Goal: Task Accomplishment & Management: Manage account settings

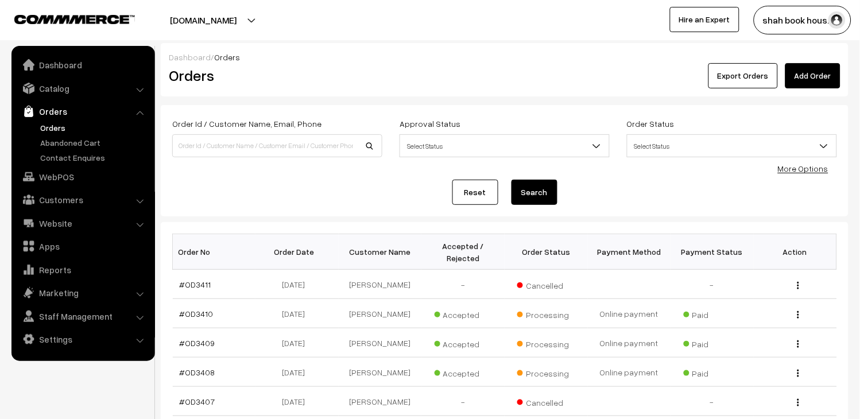
click at [36, 127] on ul "Orders" at bounding box center [83, 143] width 138 height 42
click at [48, 127] on link "Orders" at bounding box center [94, 128] width 114 height 12
click at [57, 125] on link "Orders" at bounding box center [94, 128] width 114 height 12
click at [678, 150] on span "Select Status" at bounding box center [731, 146] width 209 height 20
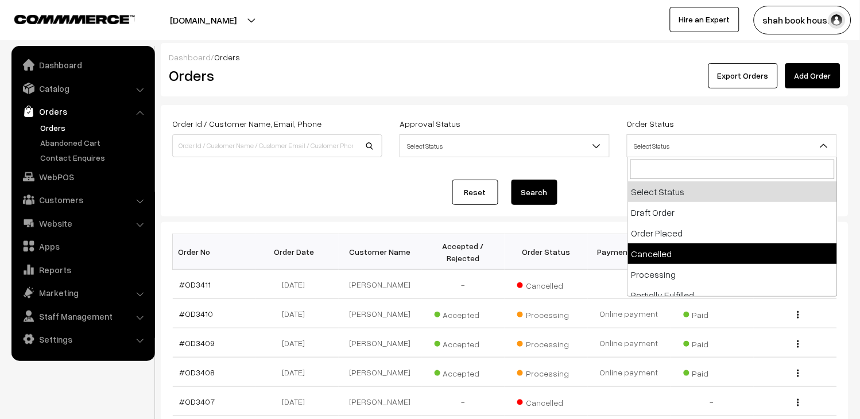
select select "4"
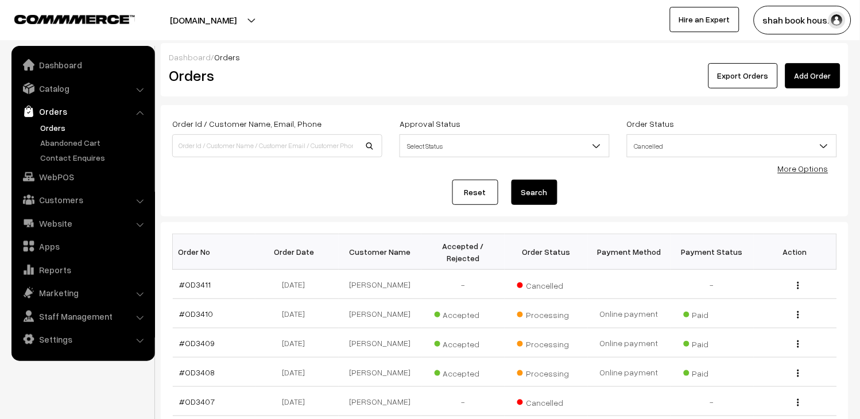
click at [546, 197] on button "Search" at bounding box center [534, 192] width 46 height 25
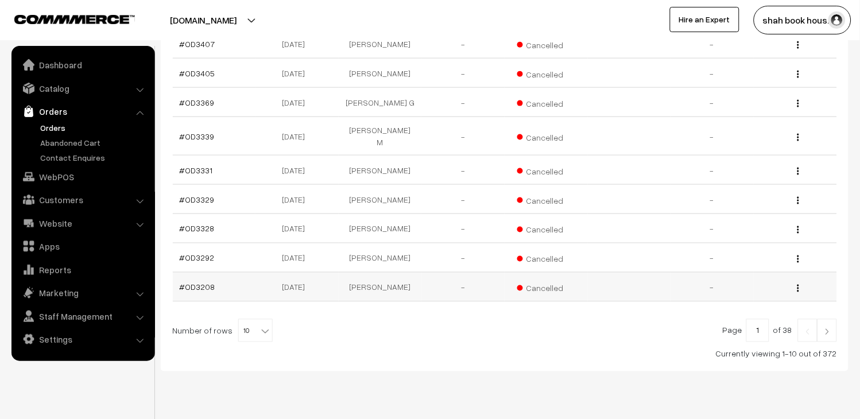
scroll to position [297, 0]
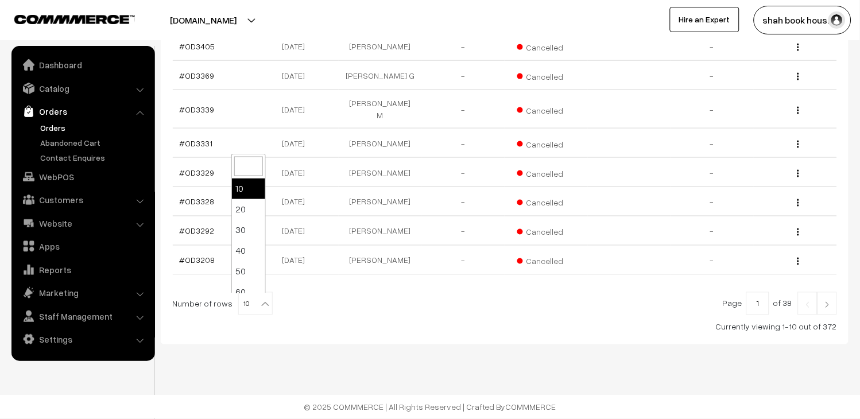
click at [245, 300] on span "10" at bounding box center [255, 304] width 33 height 23
select select "100"
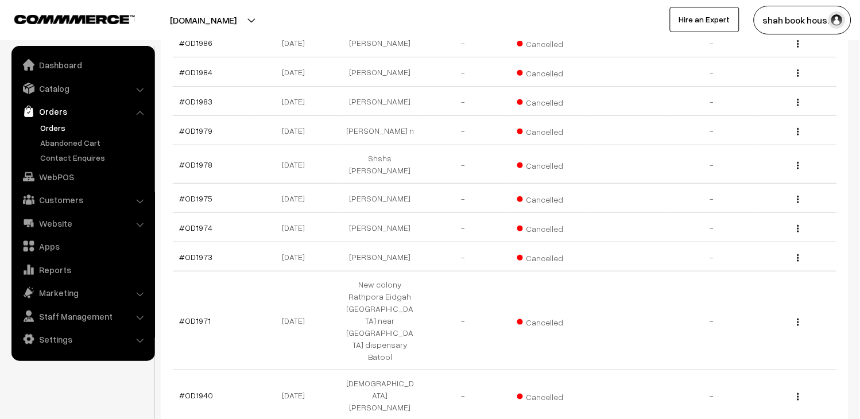
scroll to position [3057, 0]
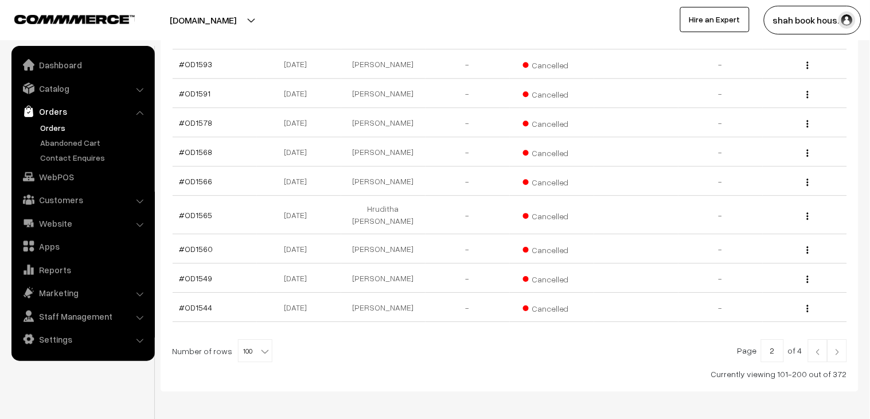
scroll to position [2997, 0]
click at [842, 347] on img at bounding box center [838, 350] width 10 height 7
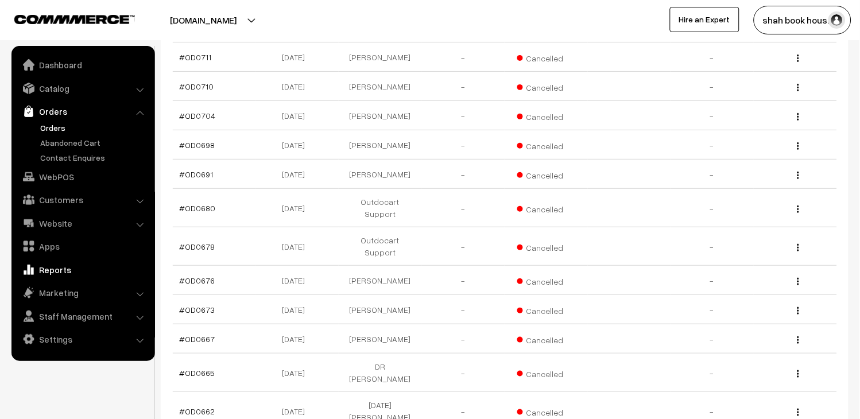
scroll to position [2991, 0]
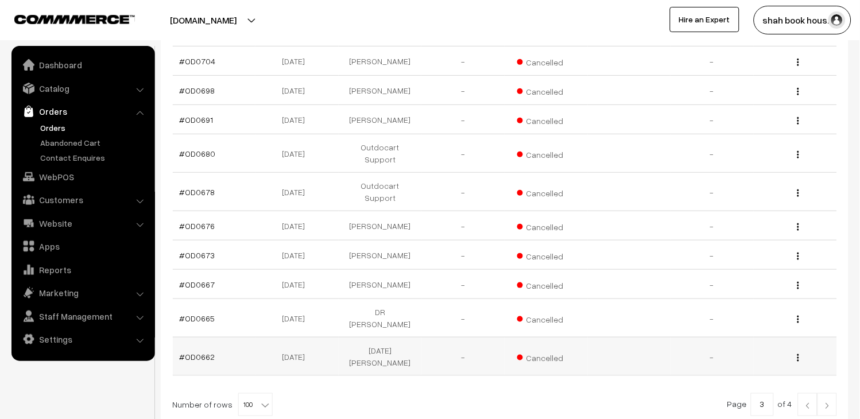
click at [228, 337] on td "#OD0662" at bounding box center [214, 356] width 83 height 38
copy tr "#OD0662"
click at [228, 299] on td "#OD0665" at bounding box center [214, 318] width 83 height 38
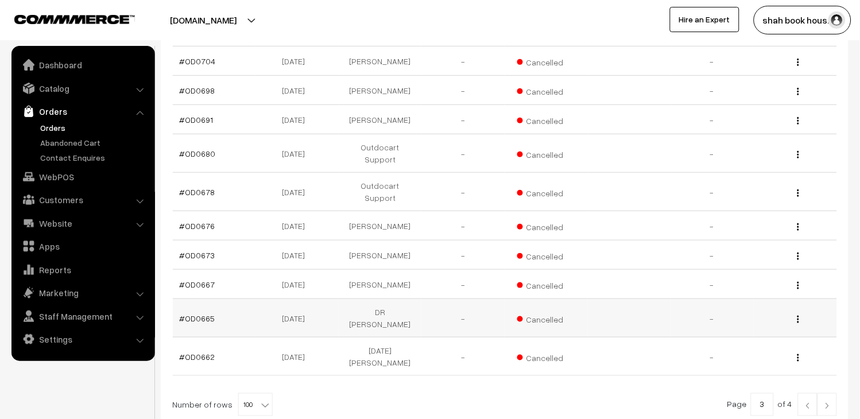
click at [227, 299] on td "#OD0665" at bounding box center [214, 318] width 83 height 38
copy tr "#OD0665"
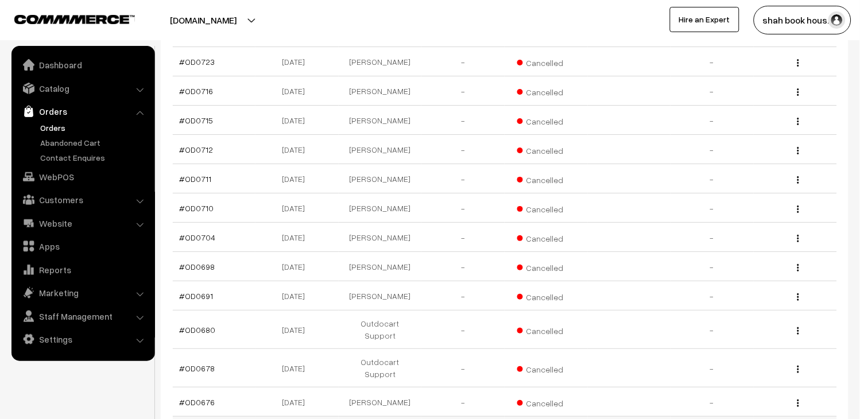
scroll to position [2800, 0]
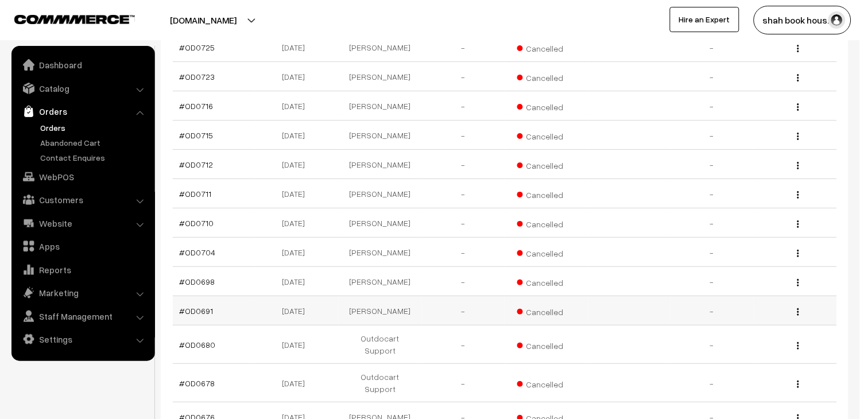
click at [218, 296] on td "#OD0691" at bounding box center [214, 310] width 83 height 29
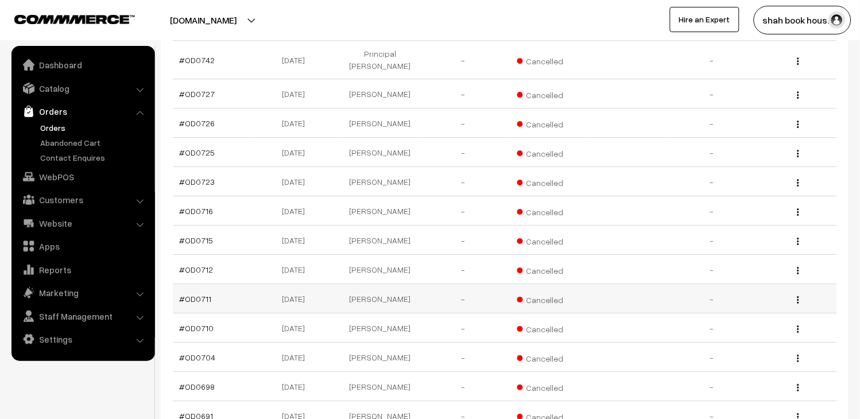
scroll to position [2672, 0]
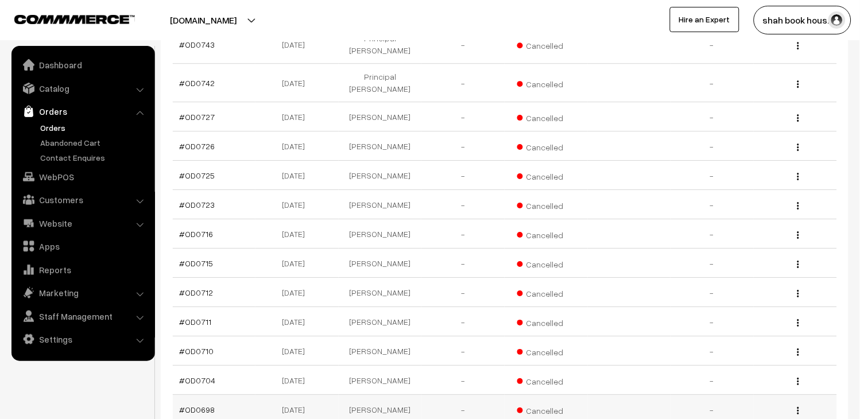
click at [237, 395] on td "#OD0698" at bounding box center [214, 409] width 83 height 29
click at [256, 395] on td "[DATE]" at bounding box center [296, 409] width 83 height 29
click at [248, 395] on td "#OD0698" at bounding box center [214, 409] width 83 height 29
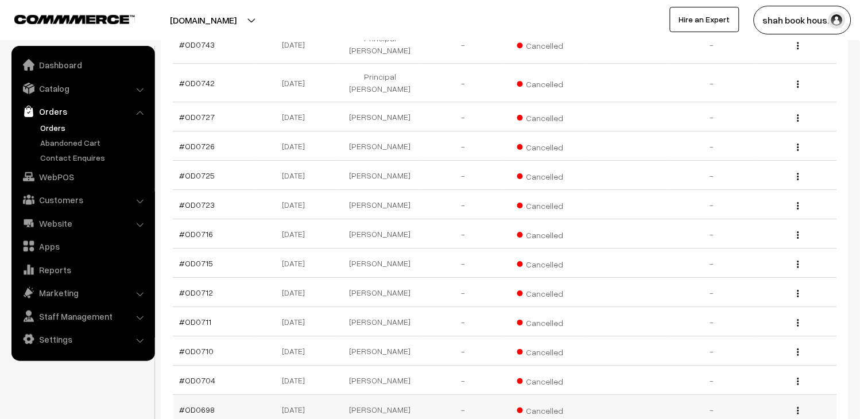
click at [248, 395] on td "#OD0698" at bounding box center [214, 409] width 83 height 29
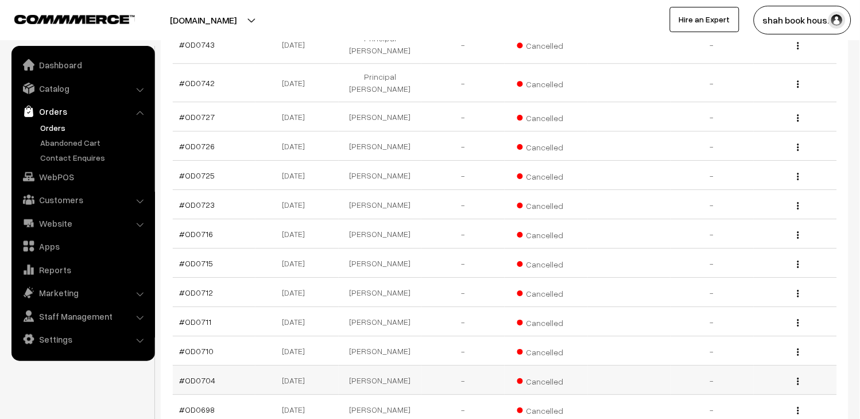
click at [224, 366] on td "#OD0704" at bounding box center [214, 380] width 83 height 29
click at [224, 336] on td "#OD0710" at bounding box center [214, 350] width 83 height 29
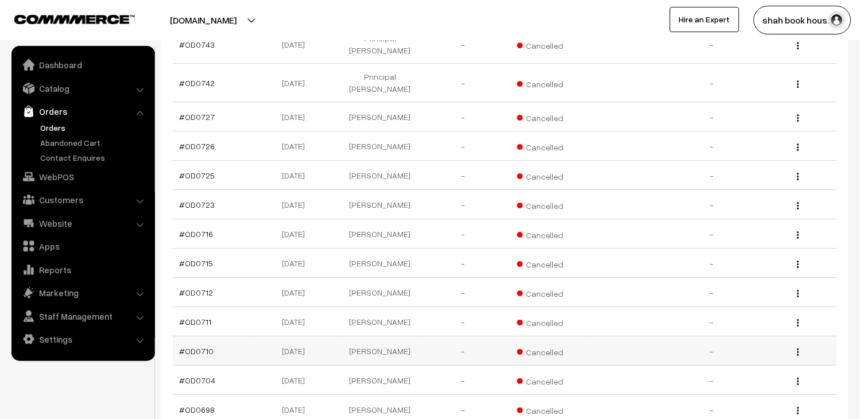
click at [224, 336] on td "#OD0710" at bounding box center [214, 350] width 83 height 29
click at [222, 307] on td "#OD0711" at bounding box center [214, 321] width 83 height 29
click at [217, 278] on td "#OD0712" at bounding box center [214, 292] width 83 height 29
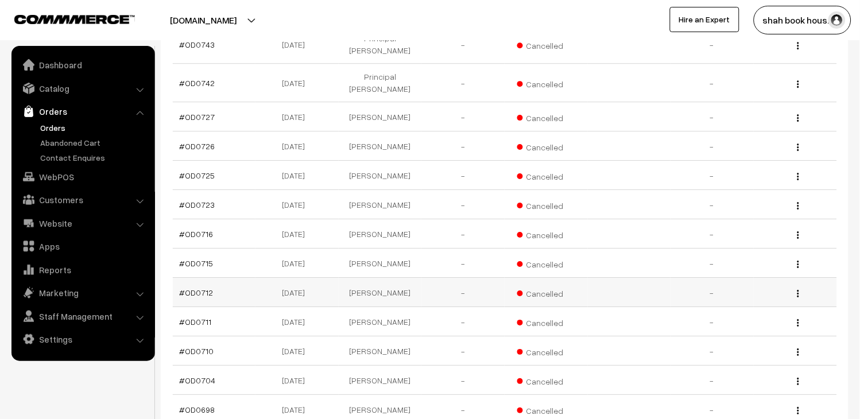
click at [217, 278] on td "#OD0712" at bounding box center [214, 292] width 83 height 29
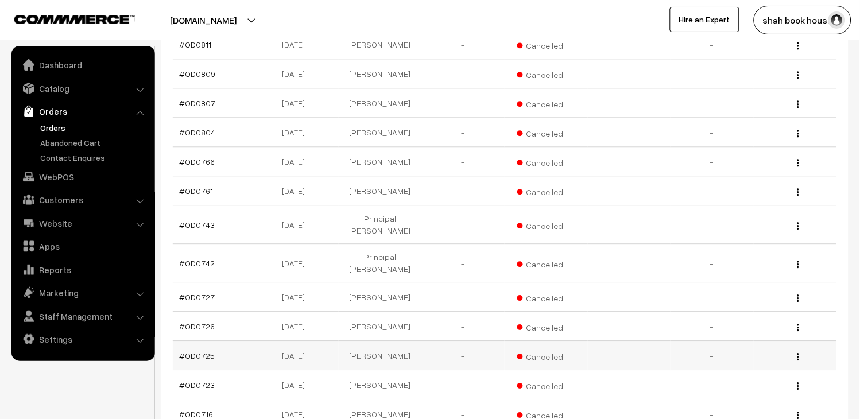
scroll to position [2481, 0]
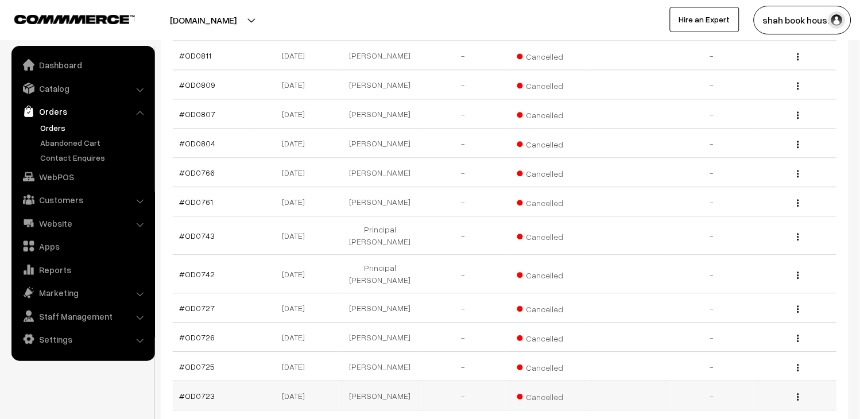
click at [228, 381] on td "#OD0723" at bounding box center [214, 395] width 83 height 29
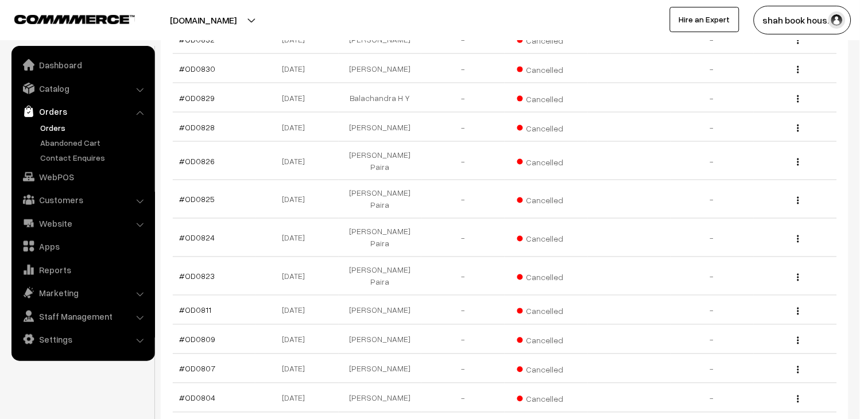
scroll to position [2290, 0]
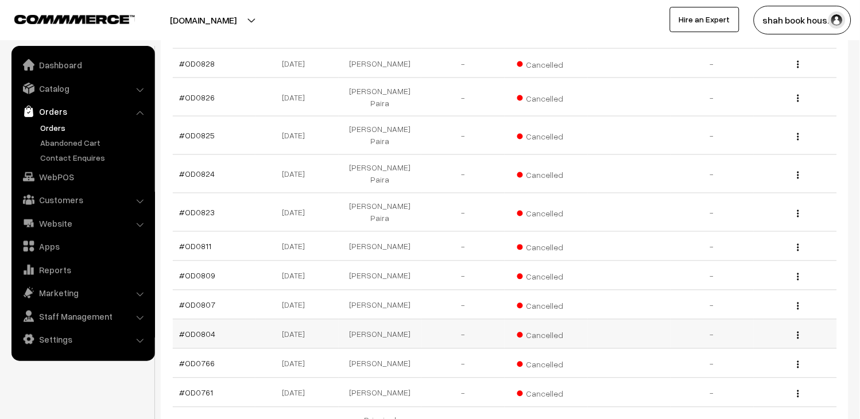
click at [228, 320] on td "#OD0804" at bounding box center [214, 334] width 83 height 29
click at [228, 290] on td "#OD0807" at bounding box center [214, 304] width 83 height 29
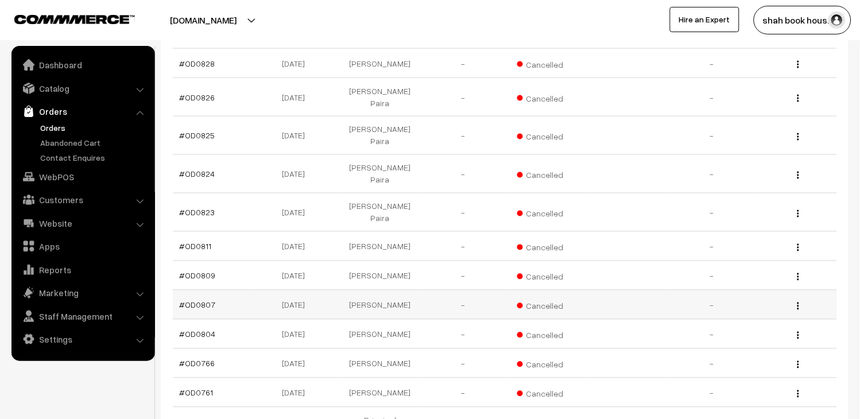
click at [228, 290] on td "#OD0807" at bounding box center [214, 304] width 83 height 29
click at [237, 261] on td "#OD0809" at bounding box center [214, 275] width 83 height 29
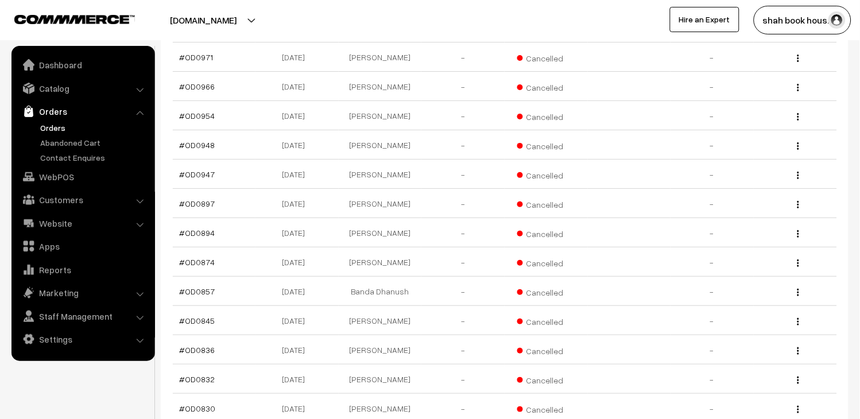
scroll to position [1882, 0]
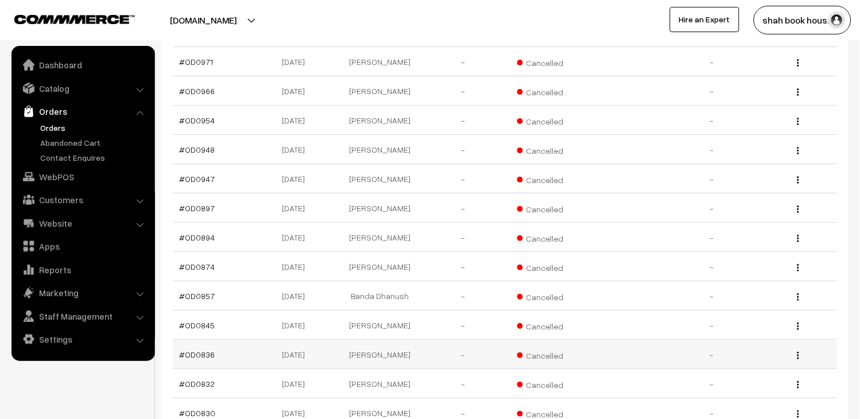
click at [219, 340] on td "#OD0836" at bounding box center [214, 354] width 83 height 29
click at [231, 281] on td "#OD0857" at bounding box center [214, 295] width 83 height 29
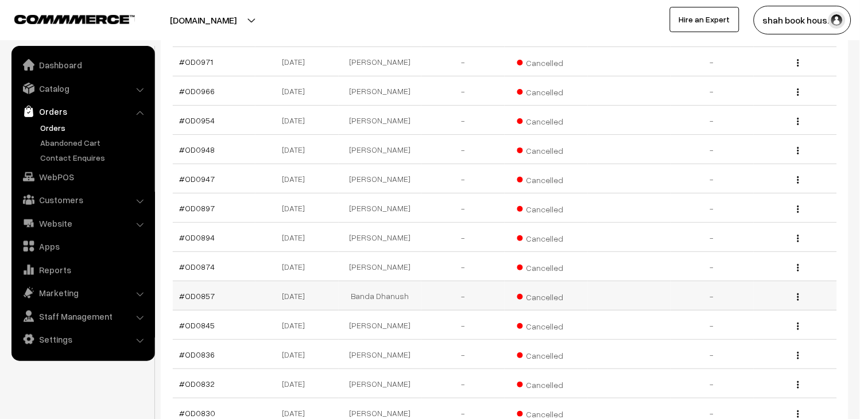
click at [231, 281] on td "#OD0857" at bounding box center [214, 295] width 83 height 29
click at [234, 252] on td "#OD0874" at bounding box center [214, 266] width 83 height 29
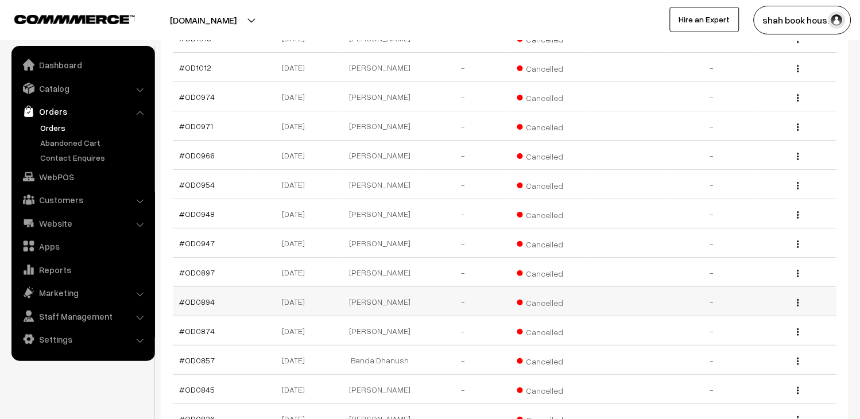
click at [217, 287] on td "#OD0894" at bounding box center [214, 301] width 83 height 29
click at [225, 316] on td "#OD0874" at bounding box center [214, 330] width 83 height 29
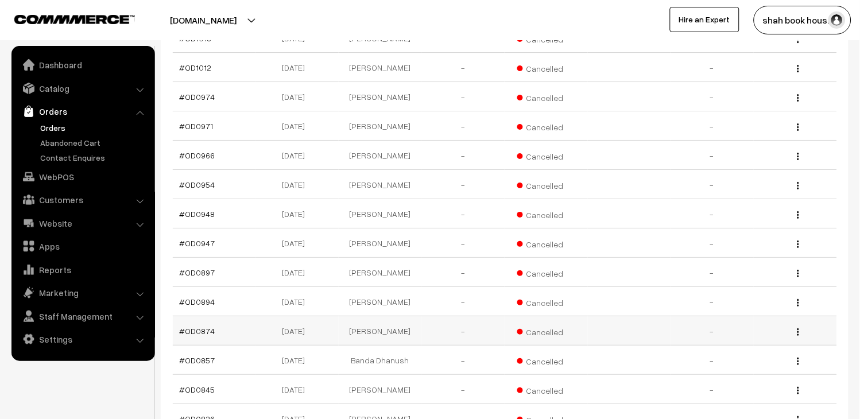
click at [225, 316] on td "#OD0874" at bounding box center [214, 330] width 83 height 29
click at [227, 345] on td "#OD0857" at bounding box center [214, 359] width 83 height 29
click at [224, 316] on td "#OD0874" at bounding box center [214, 330] width 83 height 29
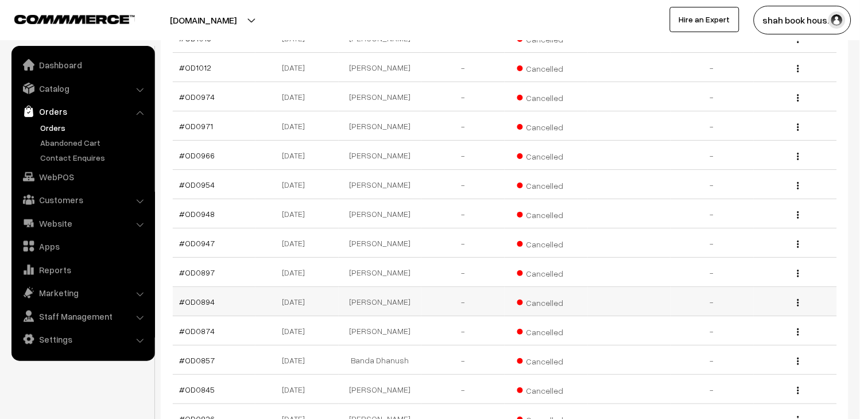
click at [228, 287] on td "#OD0894" at bounding box center [214, 301] width 83 height 29
click at [230, 258] on td "#OD0897" at bounding box center [214, 272] width 83 height 29
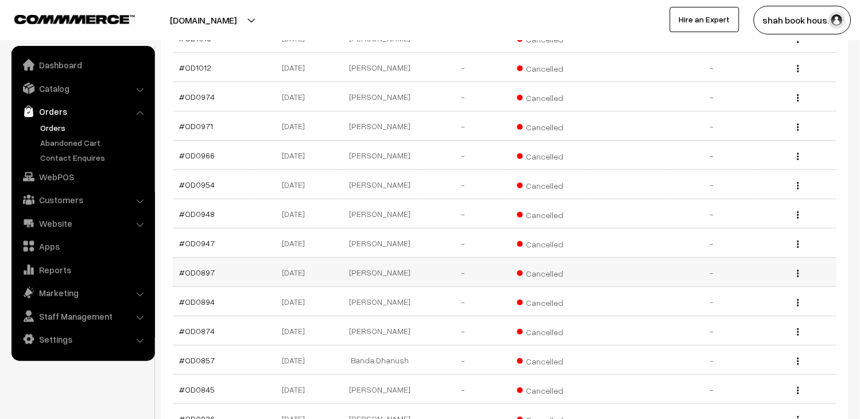
click at [230, 258] on td "#OD0897" at bounding box center [214, 272] width 83 height 29
click at [232, 228] on td "#OD0947" at bounding box center [214, 242] width 83 height 29
click at [234, 170] on td "#OD0954" at bounding box center [214, 184] width 83 height 29
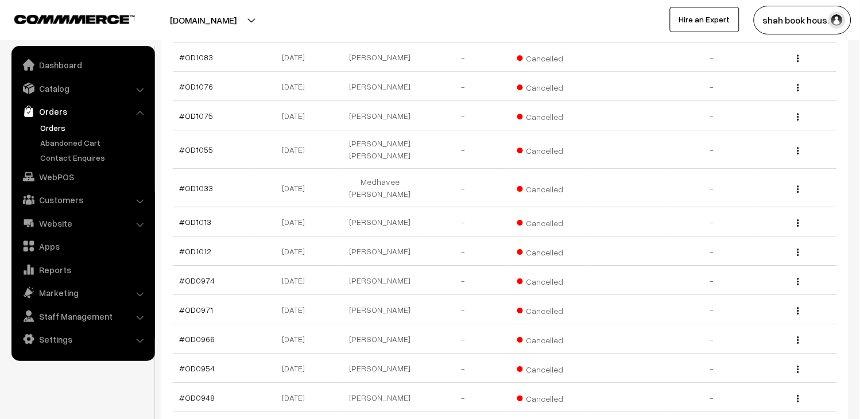
scroll to position [1627, 0]
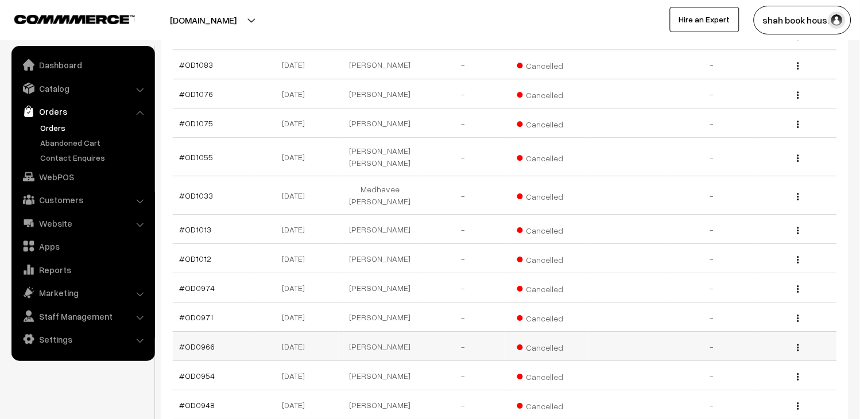
click at [219, 332] on td "#OD0966" at bounding box center [214, 346] width 83 height 29
click at [234, 302] on td "#OD0971" at bounding box center [214, 316] width 83 height 29
click at [232, 273] on td "#OD0974" at bounding box center [214, 287] width 83 height 29
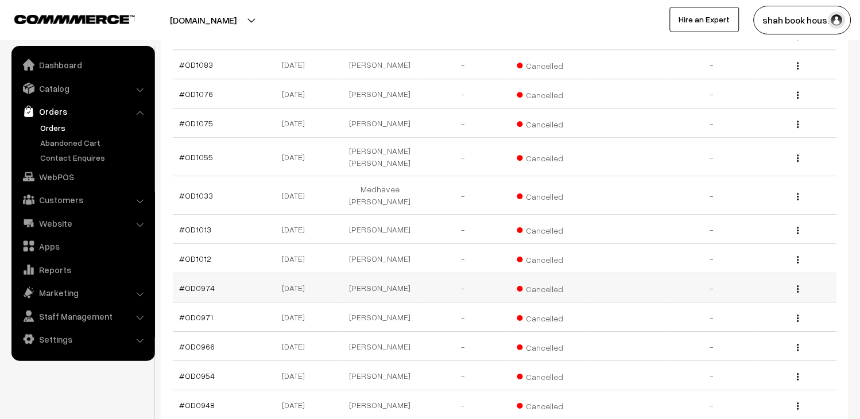
click at [232, 273] on td "#OD0974" at bounding box center [214, 287] width 83 height 29
click at [223, 244] on td "#OD1012" at bounding box center [214, 258] width 83 height 29
